Goal: Find specific page/section: Find specific page/section

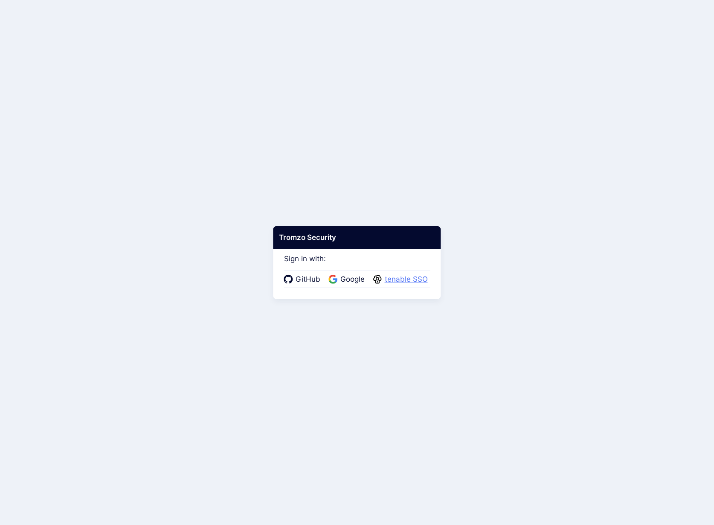
click at [388, 279] on span "tenable SSO" at bounding box center [406, 279] width 48 height 11
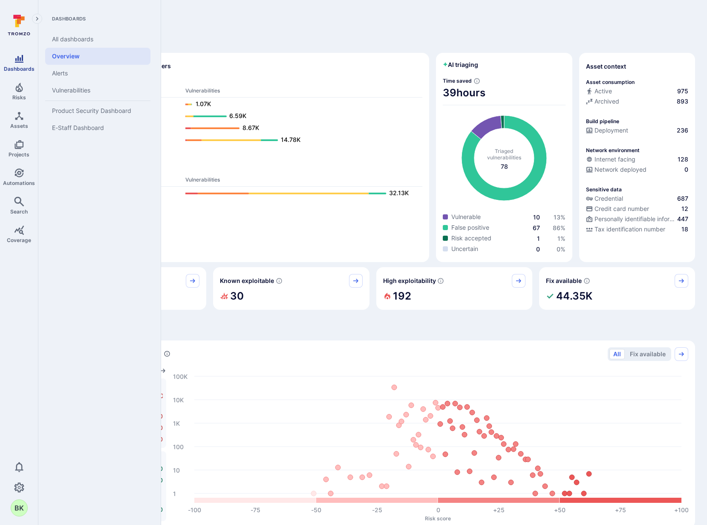
click at [20, 60] on icon "Dashboards" at bounding box center [19, 59] width 9 height 8
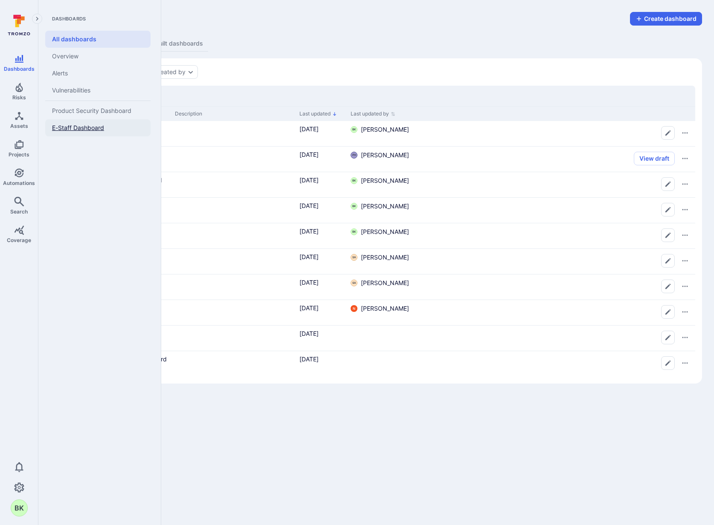
click at [97, 126] on span "E-Staff Dashboard" at bounding box center [78, 128] width 52 height 8
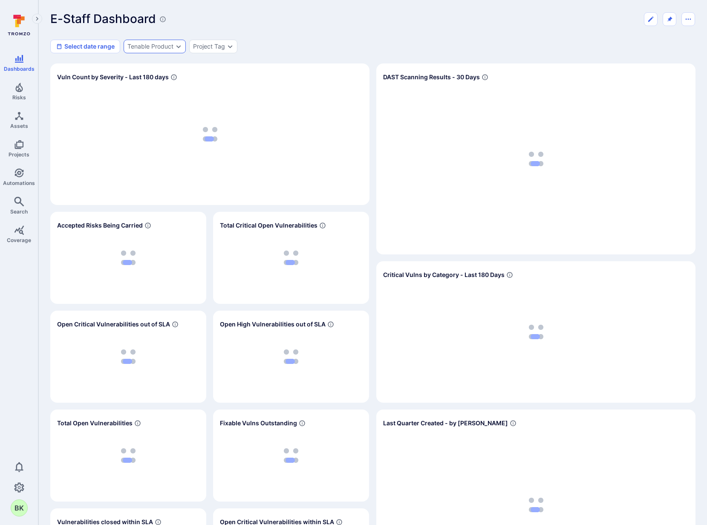
click at [173, 45] on div "Tenable Product" at bounding box center [150, 46] width 46 height 7
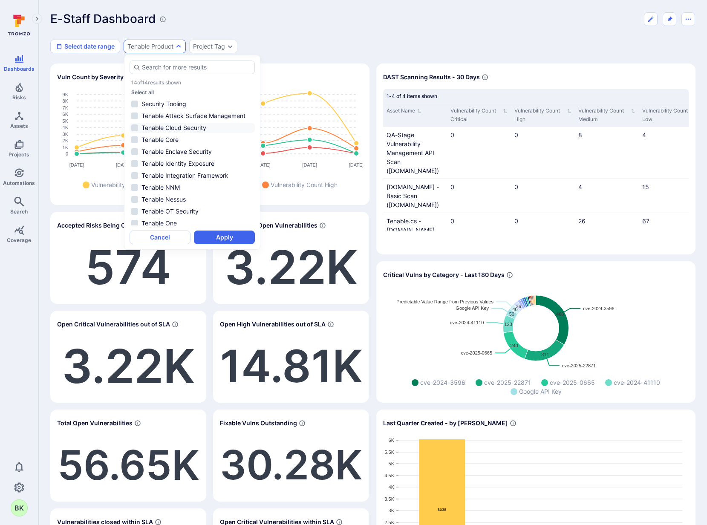
scroll to position [39, 0]
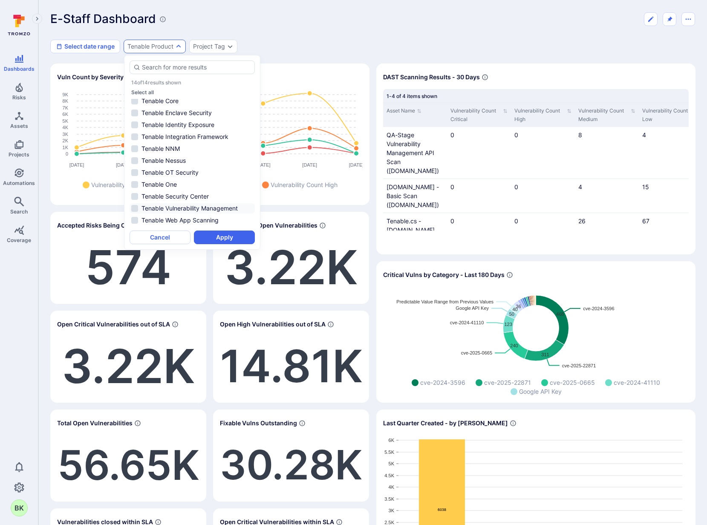
click at [184, 210] on li "Tenable Vulnerability Management" at bounding box center [192, 208] width 125 height 10
click at [211, 235] on button "Apply" at bounding box center [224, 238] width 61 height 14
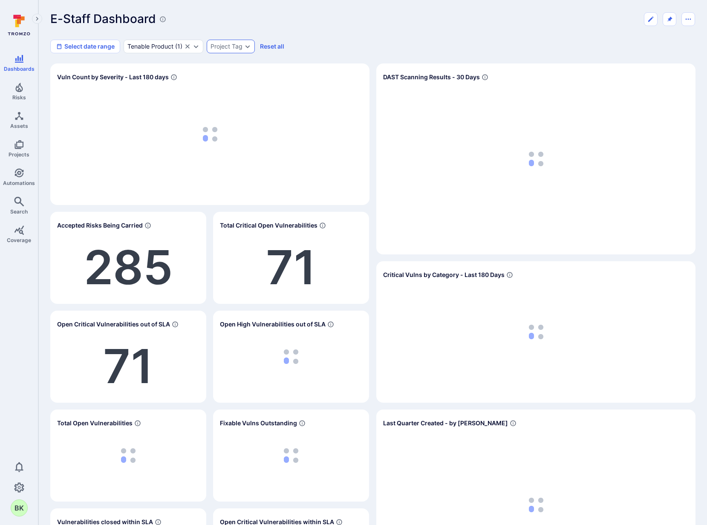
click at [239, 44] on div "Project Tag" at bounding box center [227, 46] width 32 height 7
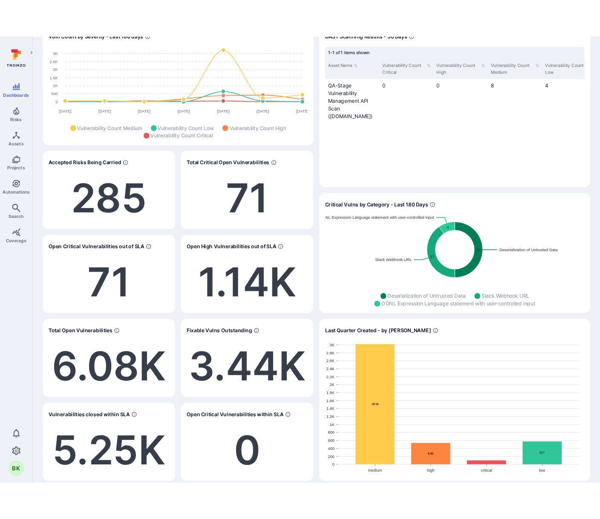
scroll to position [39, 0]
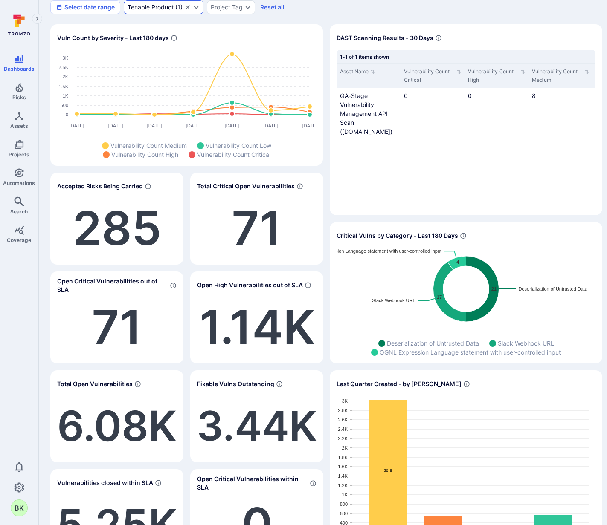
click at [165, 8] on div "Tenable Product" at bounding box center [150, 7] width 46 height 7
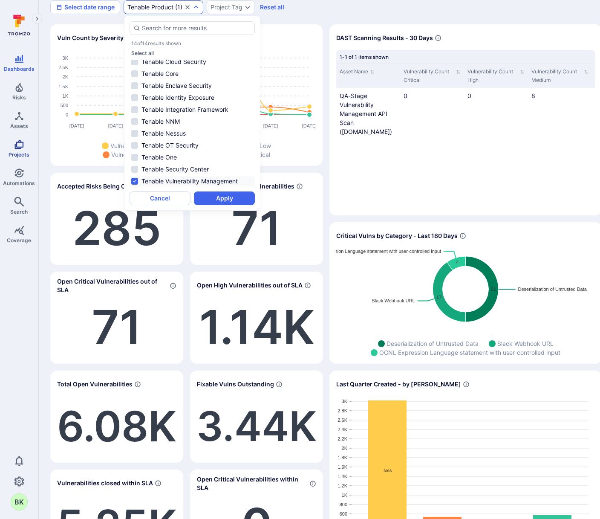
scroll to position [39, 0]
click at [195, 169] on li "Tenable Vulnerability Management" at bounding box center [192, 169] width 125 height 10
click at [181, 182] on li "Tenable Web App Scanning" at bounding box center [192, 181] width 125 height 10
click at [211, 200] on button "Apply" at bounding box center [224, 198] width 61 height 14
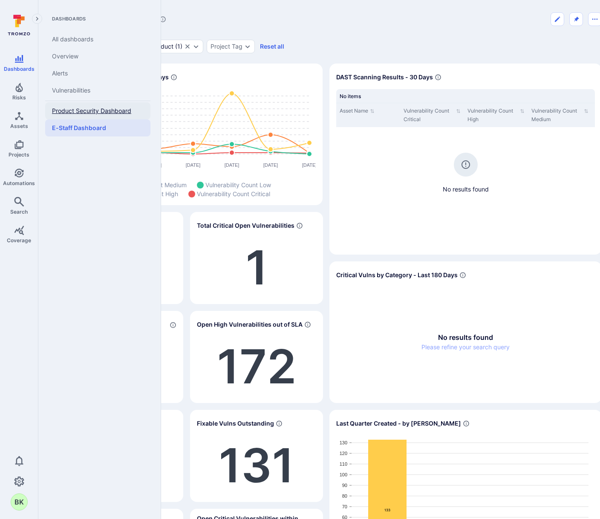
click at [93, 112] on span "Product Security Dashboard" at bounding box center [91, 111] width 79 height 8
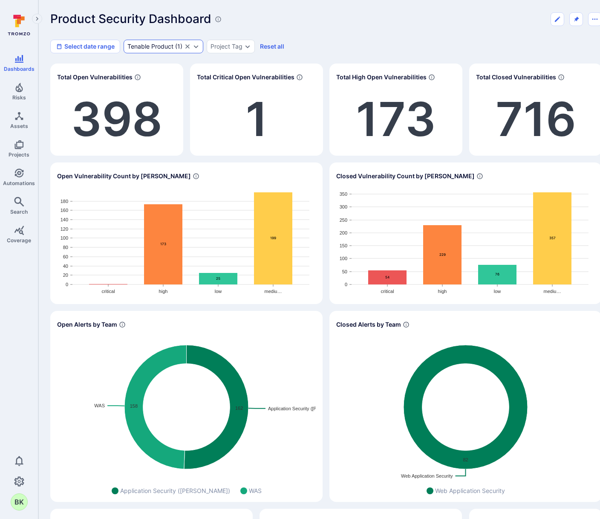
click at [154, 42] on div "Tenable Product ( 1 )" at bounding box center [164, 47] width 80 height 14
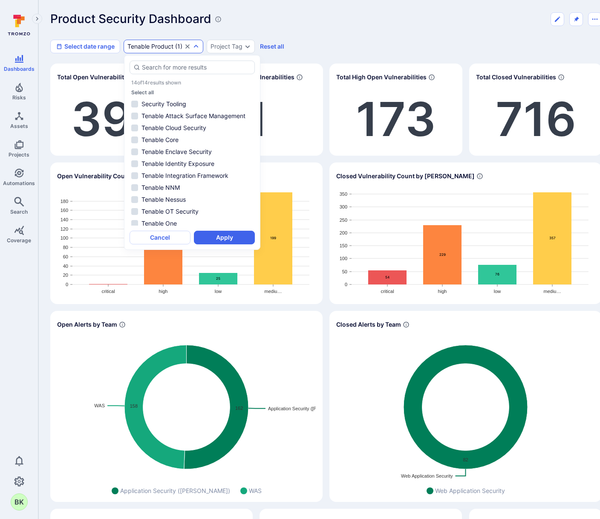
scroll to position [39, 0]
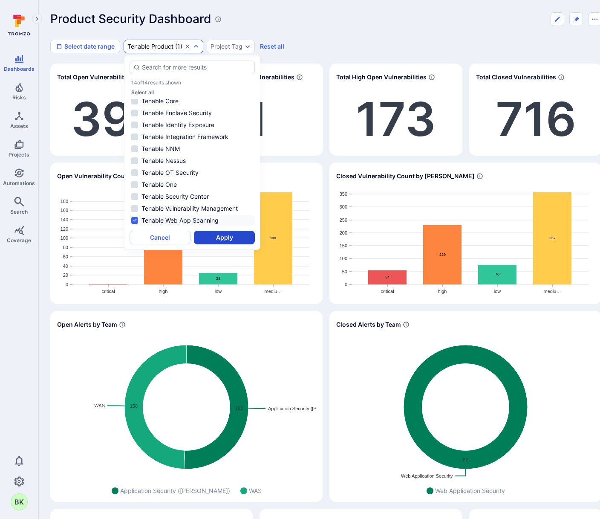
click at [221, 237] on button "Apply" at bounding box center [224, 238] width 61 height 14
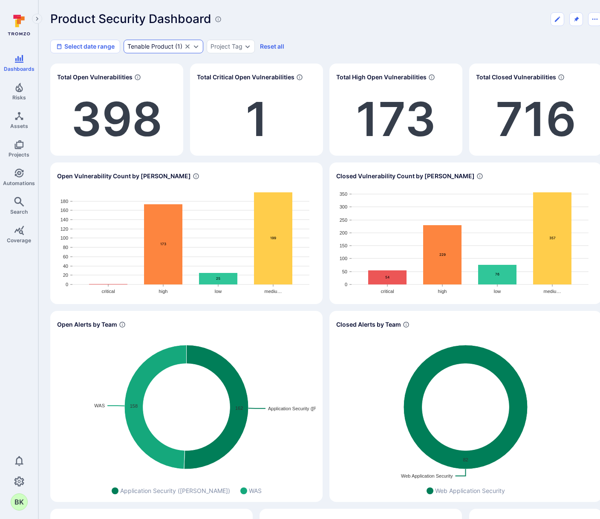
click at [163, 47] on div "Tenable Product" at bounding box center [150, 46] width 46 height 7
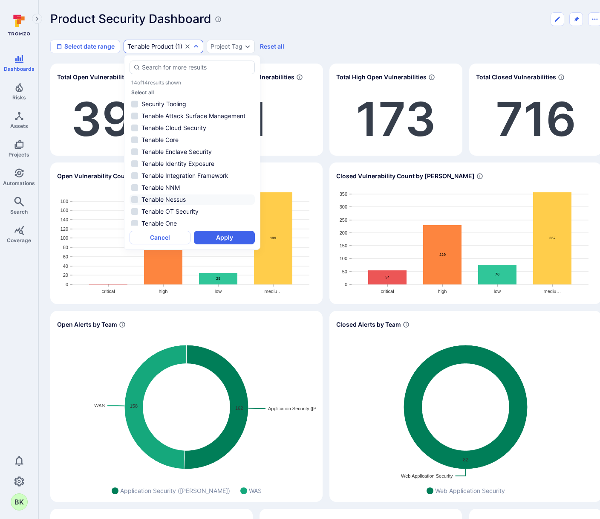
scroll to position [39, 0]
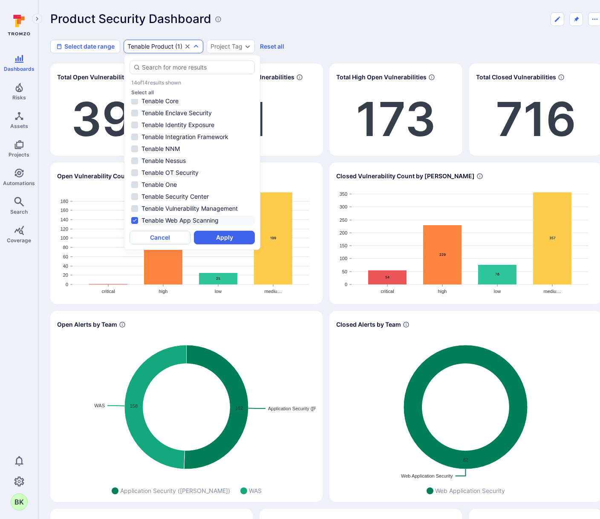
click at [146, 216] on li "Tenable Web App Scanning" at bounding box center [192, 220] width 125 height 10
click at [213, 210] on li "Tenable Vulnerability Management" at bounding box center [192, 208] width 125 height 10
click at [224, 235] on button "Apply" at bounding box center [224, 238] width 61 height 14
